Goal: Navigation & Orientation: Understand site structure

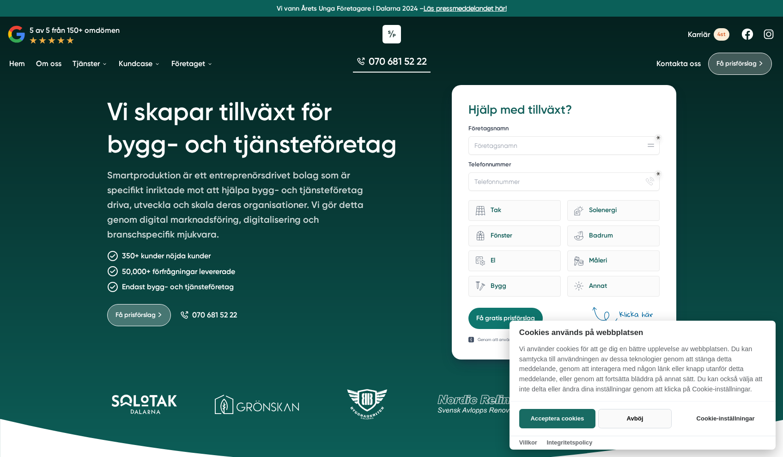
click at [635, 414] on button "Avböj" at bounding box center [634, 418] width 73 height 19
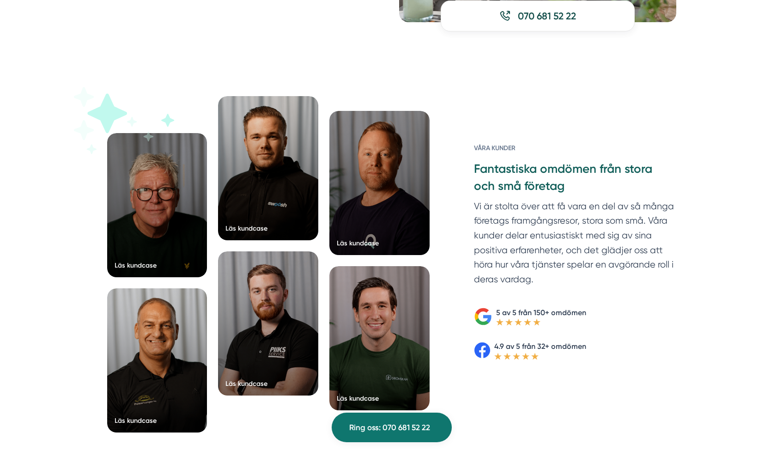
scroll to position [1366, 0]
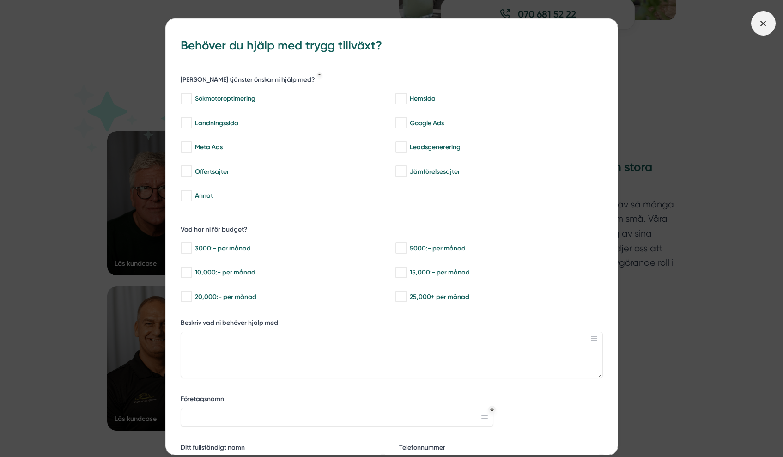
click at [770, 30] on span at bounding box center [763, 23] width 24 height 24
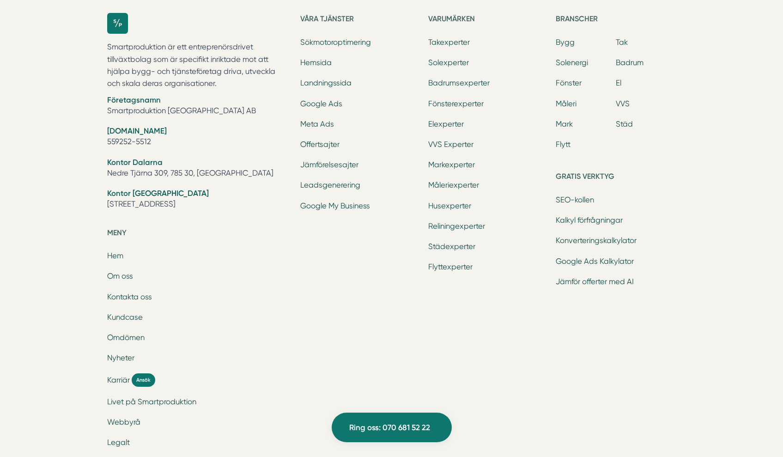
scroll to position [2943, 0]
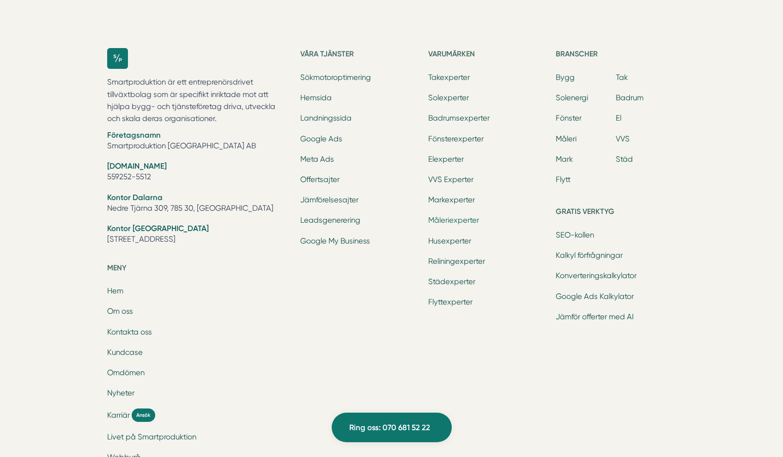
click at [464, 216] on link "Måleriexperter" at bounding box center [453, 220] width 51 height 9
click at [451, 237] on link "Husexperter" at bounding box center [449, 241] width 43 height 9
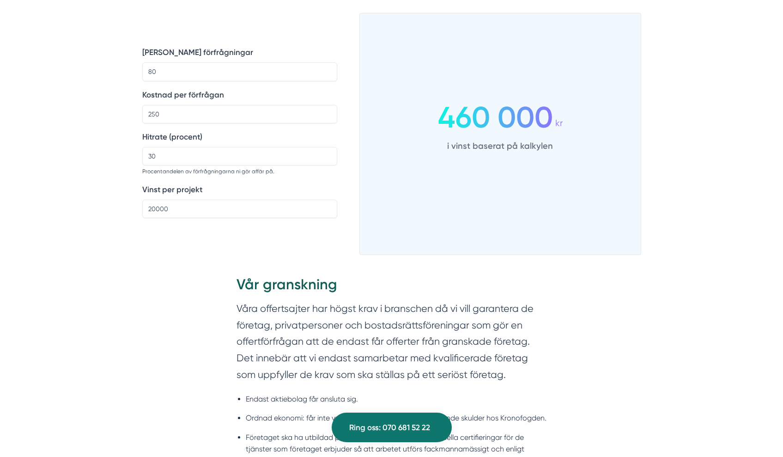
scroll to position [559, 0]
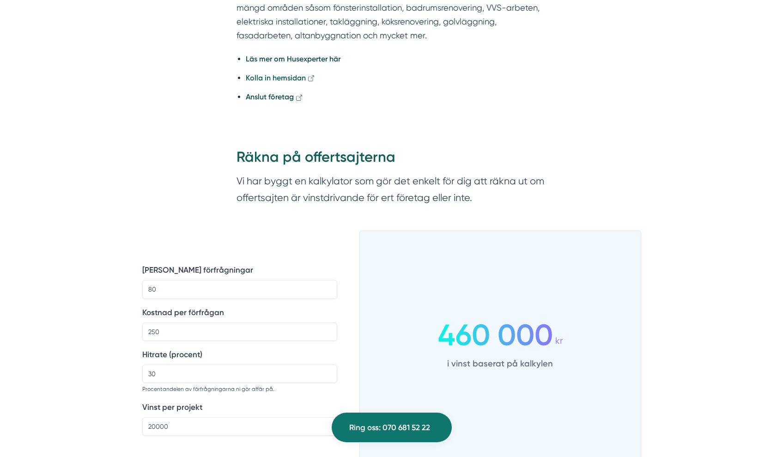
click at [298, 82] on strong "Kolla in hemsidan" at bounding box center [276, 77] width 60 height 9
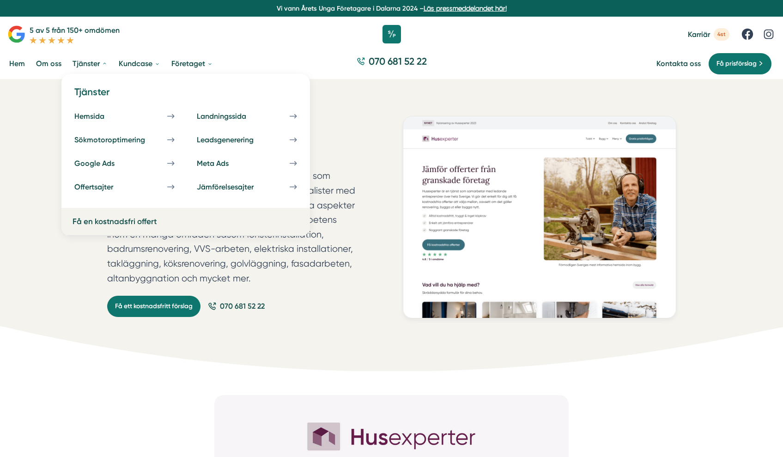
scroll to position [0, 0]
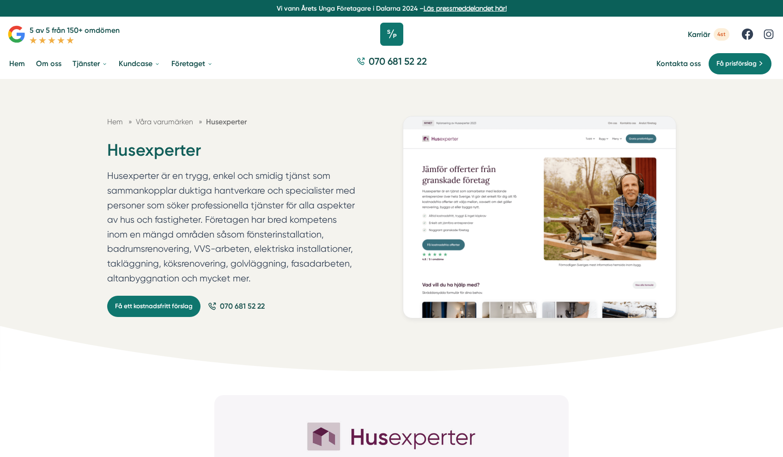
click at [395, 32] on icon at bounding box center [391, 34] width 23 height 23
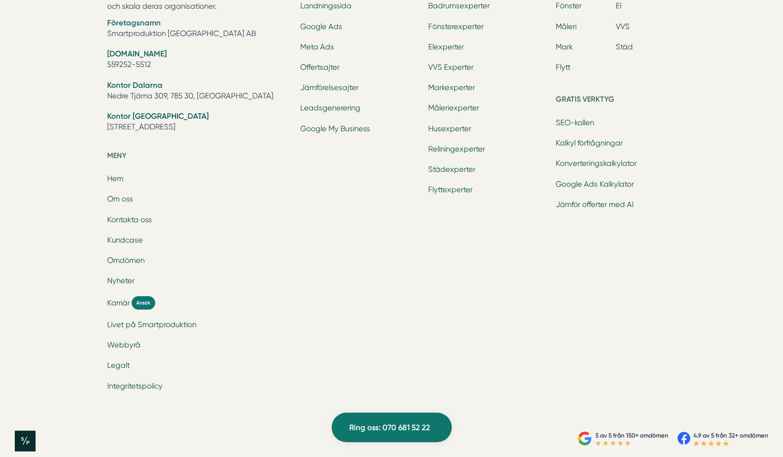
scroll to position [3054, 0]
click at [454, 186] on link "Flyttexperter" at bounding box center [450, 190] width 44 height 9
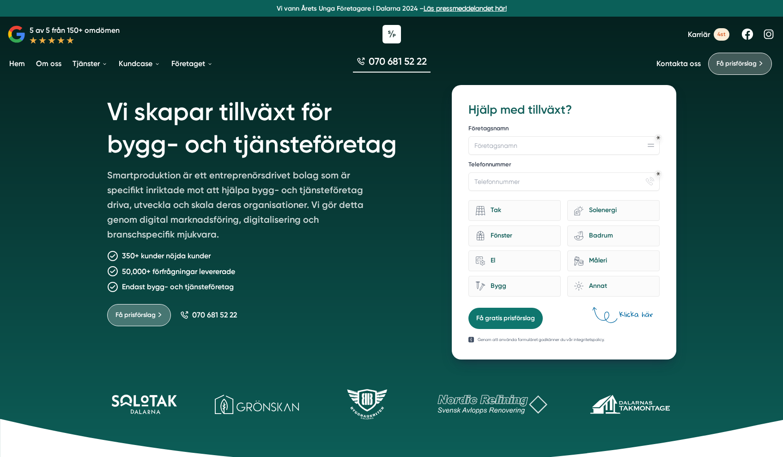
scroll to position [0, 0]
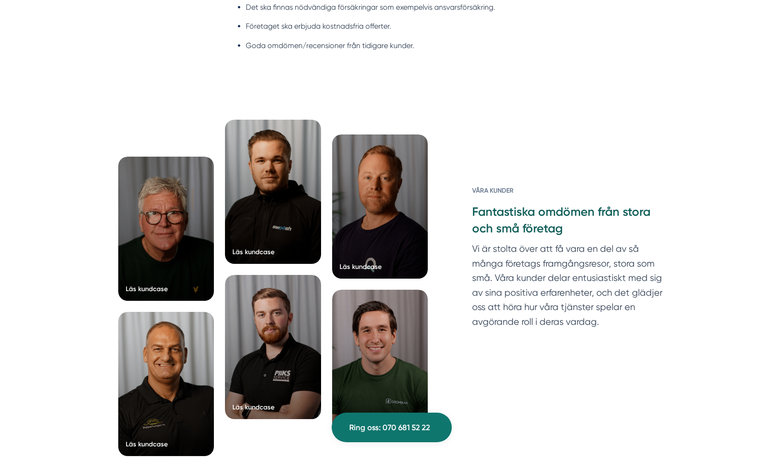
scroll to position [1283, 0]
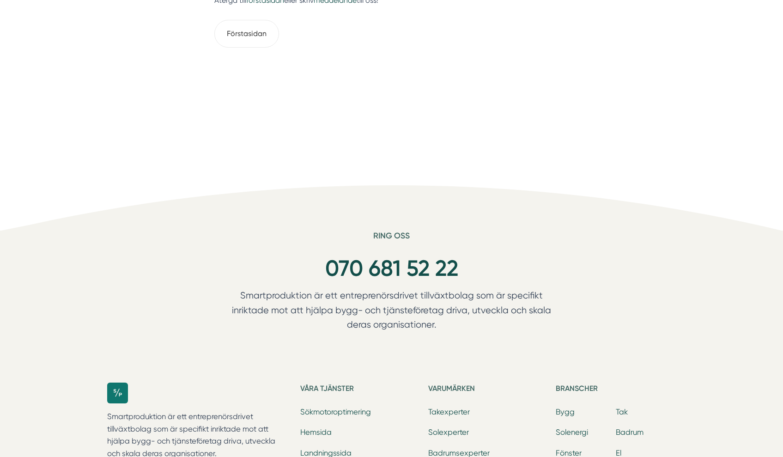
scroll to position [411, 0]
